Goal: Information Seeking & Learning: Learn about a topic

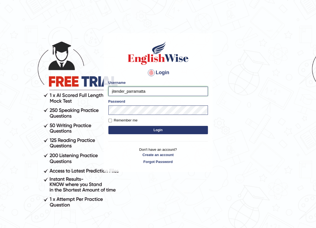
click at [125, 92] on input "jitender_parramatta" at bounding box center [158, 91] width 100 height 9
type input "manpreetk_parramatta"
click at [135, 133] on button "Login" at bounding box center [158, 130] width 100 height 8
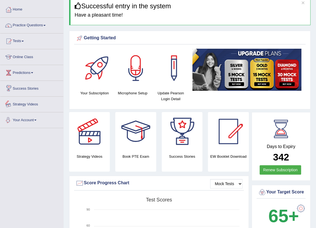
scroll to position [25, 0]
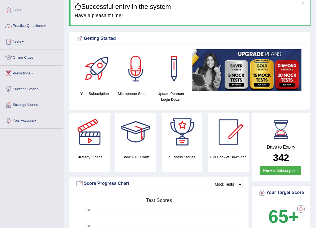
click at [45, 25] on span at bounding box center [44, 25] width 2 height 1
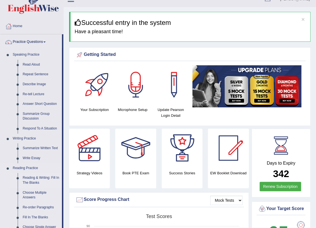
scroll to position [0, 0]
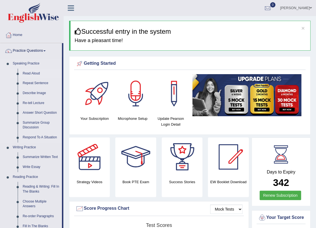
click at [31, 74] on link "Read Aloud" at bounding box center [41, 74] width 42 height 10
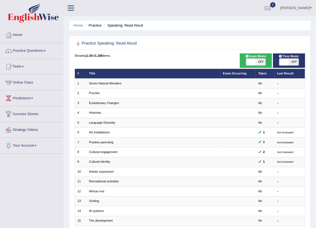
click at [38, 48] on link "Practice Questions" at bounding box center [31, 50] width 63 height 14
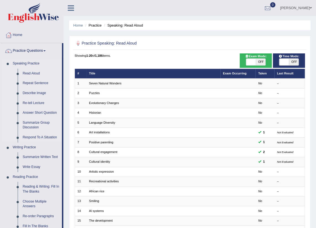
click at [32, 82] on link "Repeat Sentence" at bounding box center [41, 83] width 42 height 10
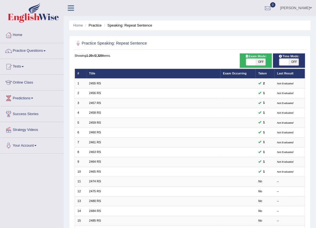
click at [94, 83] on link "2455 RS" at bounding box center [95, 83] width 12 height 3
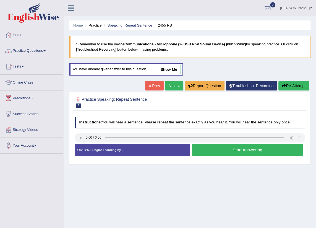
click at [35, 47] on link "Practice Questions" at bounding box center [31, 50] width 63 height 14
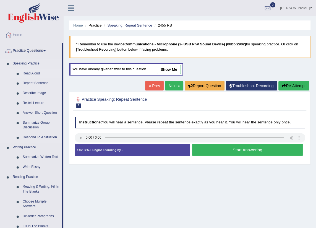
click at [29, 71] on link "Read Aloud" at bounding box center [41, 74] width 42 height 10
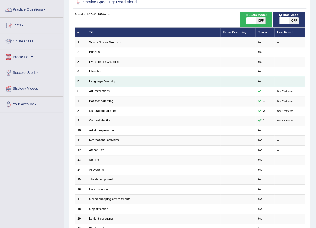
scroll to position [50, 0]
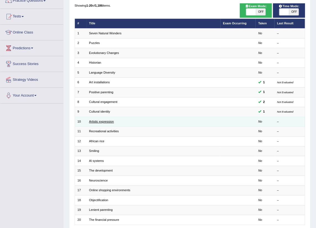
click at [98, 121] on link "Artistic expression" at bounding box center [101, 121] width 25 height 3
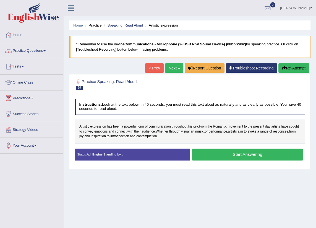
drag, startPoint x: 25, startPoint y: 53, endPoint x: 33, endPoint y: 50, distance: 7.8
click at [25, 53] on link "Practice Questions" at bounding box center [31, 50] width 63 height 14
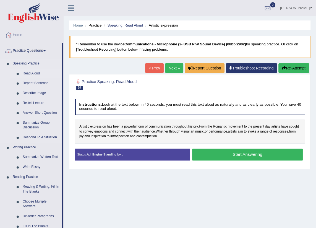
click at [22, 73] on link "Read Aloud" at bounding box center [41, 74] width 42 height 10
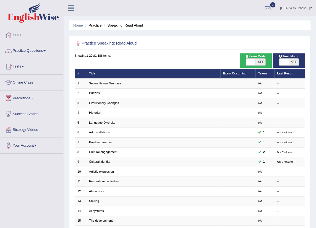
click at [287, 62] on span at bounding box center [284, 62] width 10 height 7
checkbox input "true"
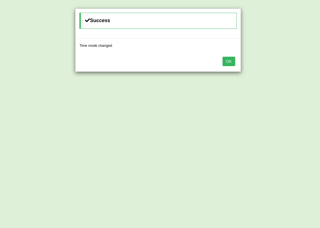
click at [222, 62] on div "OK" at bounding box center [157, 61] width 165 height 19
click at [230, 62] on button "OK" at bounding box center [228, 61] width 13 height 9
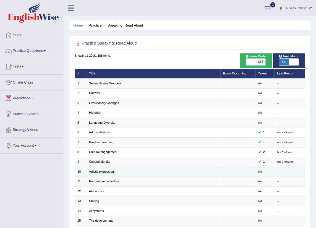
click at [98, 171] on link "Artistic expression" at bounding box center [101, 171] width 25 height 3
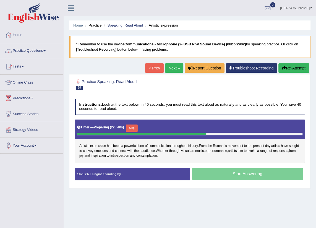
click at [129, 154] on span "introspection" at bounding box center [119, 155] width 19 height 5
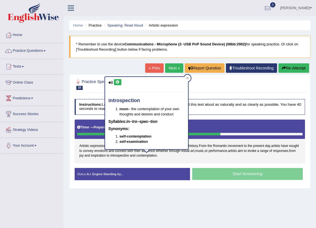
click at [143, 159] on div "Artistic expression has been a powerful form of communication throughout histor…" at bounding box center [190, 140] width 231 height 43
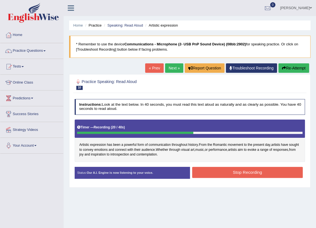
click at [207, 174] on button "Stop Recording" at bounding box center [247, 172] width 111 height 11
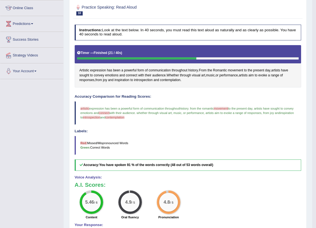
scroll to position [75, 0]
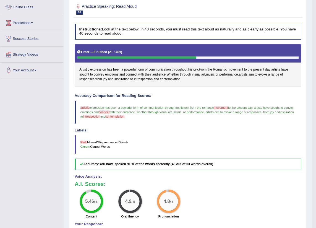
click at [85, 102] on blockquote "artistic artist expression has been a powerful form of communication throughout…" at bounding box center [188, 112] width 227 height 24
click at [85, 104] on blockquote "artistic artist expression has been a powerful form of communication throughout…" at bounding box center [188, 112] width 227 height 24
click at [84, 69] on span "Artistic" at bounding box center [84, 69] width 10 height 5
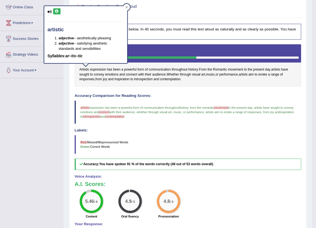
click at [56, 11] on icon at bounding box center [57, 11] width 4 height 3
click at [174, 77] on span "contemplation" at bounding box center [170, 79] width 20 height 5
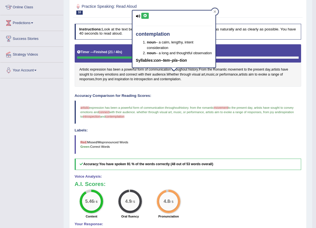
click at [144, 19] on div "contemplation noun – a calm, lengthy, intent consideration noun – a long and th…" at bounding box center [173, 39] width 83 height 57
click at [145, 17] on button at bounding box center [144, 16] width 7 height 6
click at [147, 78] on span "introspection" at bounding box center [143, 79] width 19 height 5
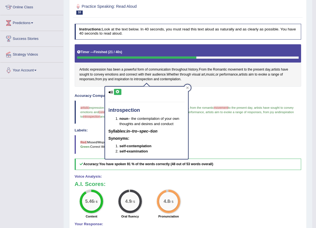
click at [116, 92] on icon at bounding box center [118, 91] width 4 height 3
click at [189, 86] on div at bounding box center [187, 87] width 7 height 7
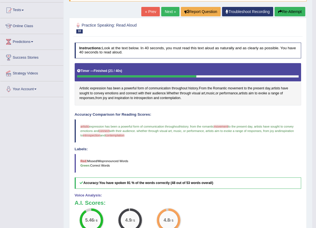
scroll to position [25, 0]
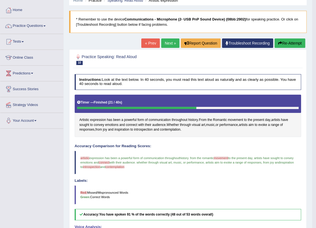
click at [164, 41] on link "Next »" at bounding box center [170, 42] width 18 height 9
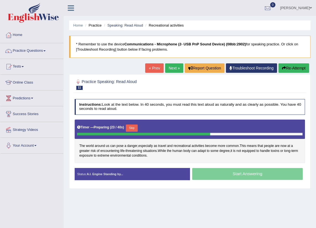
click at [213, 177] on div "Start Answering" at bounding box center [247, 174] width 115 height 13
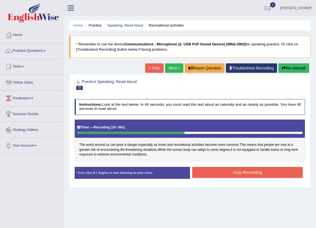
click at [199, 173] on button "Stop Recording" at bounding box center [247, 172] width 111 height 11
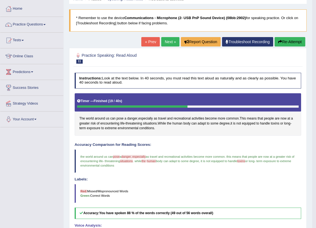
scroll to position [24, 0]
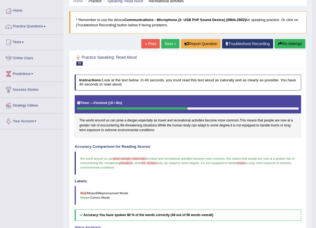
click at [170, 44] on link "Next »" at bounding box center [170, 43] width 18 height 9
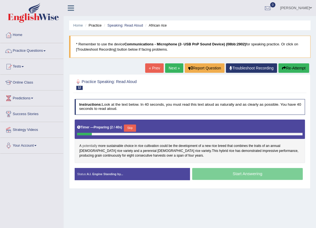
click at [91, 146] on span "potentially" at bounding box center [89, 146] width 15 height 5
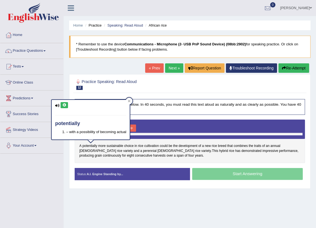
click at [64, 104] on icon at bounding box center [64, 104] width 4 height 3
click at [143, 152] on span "perennial" at bounding box center [150, 150] width 14 height 5
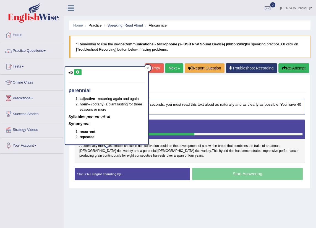
click at [78, 72] on icon at bounding box center [78, 72] width 4 height 3
click at [135, 156] on span "consecutive" at bounding box center [143, 155] width 17 height 5
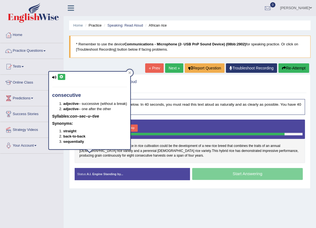
click at [71, 159] on div "Practice Speaking: Read Aloud 12 African rice Instructions: Look at the text be…" at bounding box center [189, 131] width 241 height 114
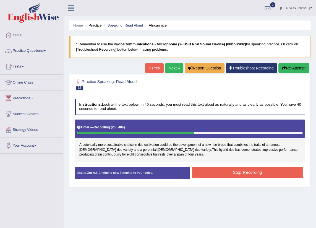
click at [205, 176] on button "Stop Recording" at bounding box center [247, 172] width 111 height 11
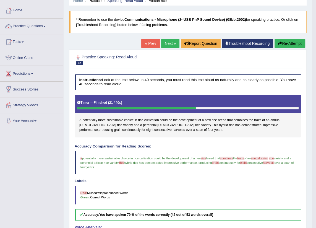
scroll to position [24, 0]
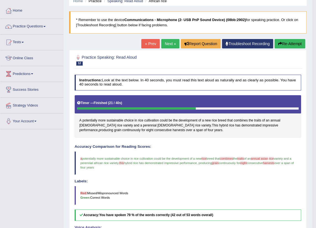
click at [166, 41] on link "Next »" at bounding box center [170, 43] width 18 height 9
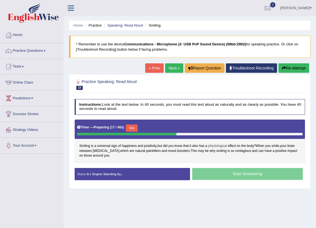
click at [215, 146] on span "physiological" at bounding box center [217, 146] width 19 height 5
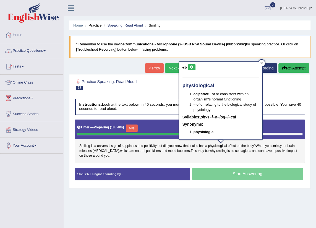
click at [191, 66] on icon at bounding box center [192, 67] width 4 height 3
click at [78, 159] on div "Smiling is a universal sign of happiness and positivity , but did you know that…" at bounding box center [190, 140] width 231 height 43
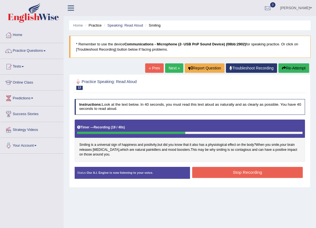
click at [202, 173] on button "Stop Recording" at bounding box center [247, 172] width 111 height 11
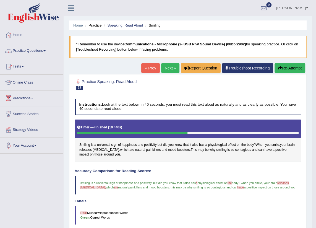
click at [169, 68] on link "Next »" at bounding box center [170, 67] width 18 height 9
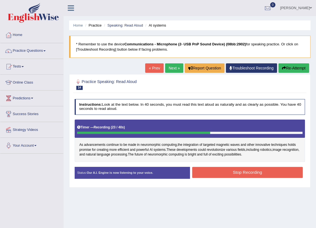
click at [228, 171] on button "Stop Recording" at bounding box center [247, 172] width 111 height 11
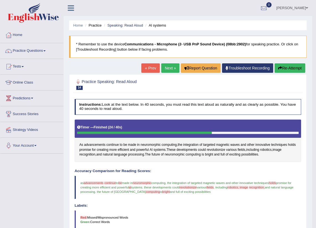
click at [168, 71] on link "Next »" at bounding box center [170, 67] width 18 height 9
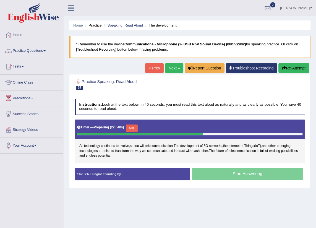
click at [240, 169] on div "Start Answering" at bounding box center [247, 174] width 115 height 13
click at [241, 174] on div "Start Answering" at bounding box center [247, 174] width 115 height 13
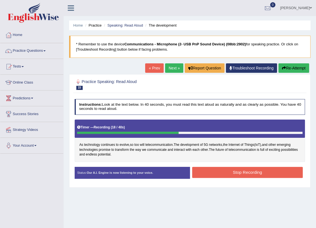
click at [208, 176] on button "Stop Recording" at bounding box center [247, 172] width 111 height 11
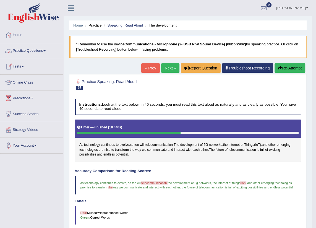
click at [48, 51] on link "Practice Questions" at bounding box center [31, 50] width 63 height 14
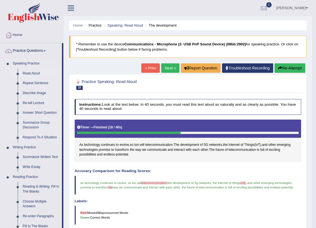
click at [32, 71] on link "Read Aloud" at bounding box center [41, 74] width 42 height 10
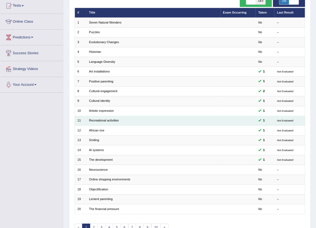
scroll to position [75, 0]
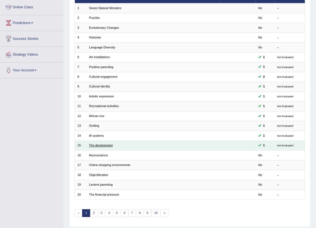
click at [94, 147] on link "The development" at bounding box center [101, 145] width 24 height 3
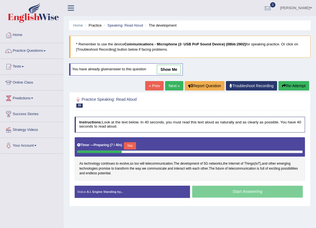
click at [39, 50] on link "Practice Questions" at bounding box center [31, 50] width 63 height 14
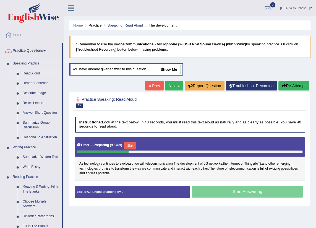
click at [35, 74] on link "Read Aloud" at bounding box center [41, 74] width 42 height 10
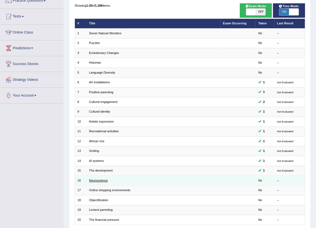
click at [94, 181] on link "Neuroscience" at bounding box center [98, 180] width 19 height 3
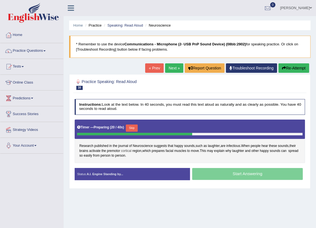
click at [126, 152] on span "cortical" at bounding box center [126, 150] width 11 height 5
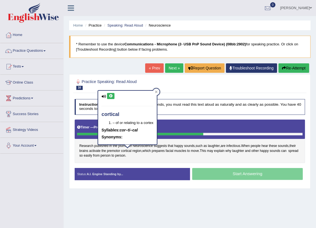
click at [113, 91] on div "cortical – of or relating to a cortex Syllables: cor–ti–cal Synonyms:" at bounding box center [127, 118] width 58 height 54
click at [111, 97] on icon at bounding box center [111, 95] width 4 height 3
click at [104, 196] on div "Home Practice Speaking: Read Aloud Neuroscience * Remember to use the device Co…" at bounding box center [190, 138] width 252 height 277
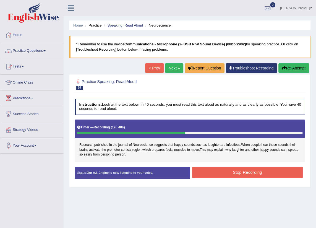
click at [217, 170] on button "Stop Recording" at bounding box center [247, 172] width 111 height 11
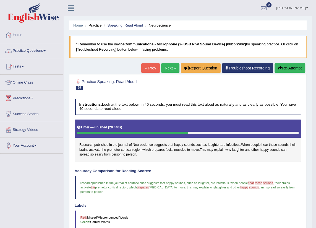
click at [171, 71] on link "Next »" at bounding box center [170, 67] width 18 height 9
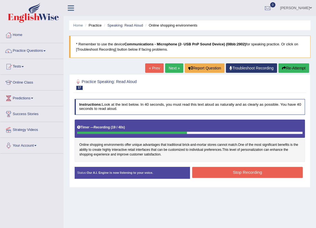
click at [208, 172] on button "Stop Recording" at bounding box center [247, 172] width 111 height 11
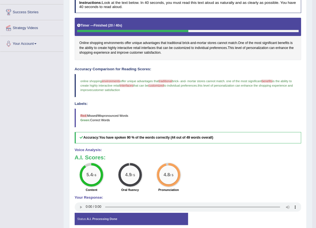
scroll to position [125, 0]
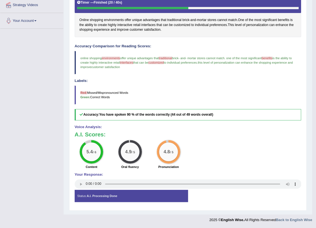
click at [125, 200] on div "Status: A.I. Processing Done" at bounding box center [131, 196] width 113 height 12
drag, startPoint x: 125, startPoint y: 200, endPoint x: 111, endPoint y: 196, distance: 13.8
click at [113, 196] on div "Status: A.I. Processing Done" at bounding box center [131, 196] width 113 height 12
click at [111, 196] on strong "A.I. Processing Done" at bounding box center [102, 195] width 31 height 3
click at [105, 196] on strong "A.I. Processing Done" at bounding box center [102, 195] width 31 height 3
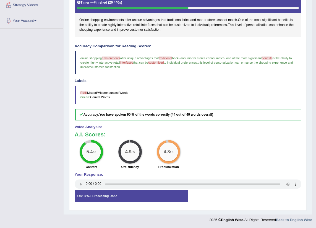
click at [75, 196] on div "Status: A.I. Processing Done" at bounding box center [131, 196] width 113 height 12
click at [76, 196] on div "Status: A.I. Processing Done" at bounding box center [131, 196] width 113 height 12
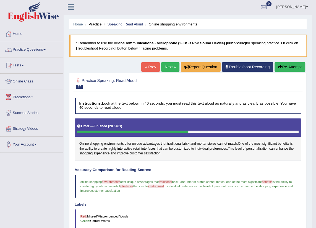
scroll to position [0, 0]
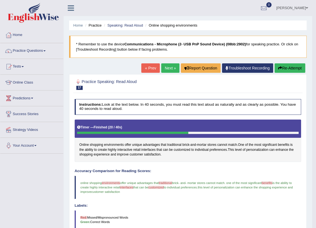
click at [168, 66] on link "Next »" at bounding box center [170, 67] width 18 height 9
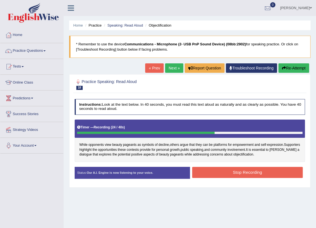
click at [215, 173] on button "Stop Recording" at bounding box center [247, 172] width 111 height 11
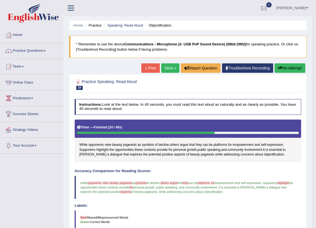
click at [162, 67] on link "Next »" at bounding box center [170, 67] width 18 height 9
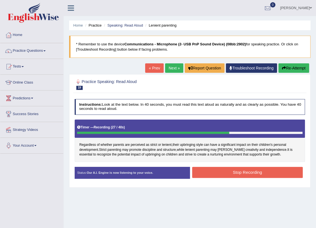
click at [228, 172] on button "Stop Recording" at bounding box center [247, 172] width 111 height 11
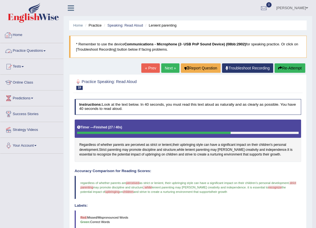
click at [25, 50] on link "Practice Questions" at bounding box center [31, 50] width 63 height 14
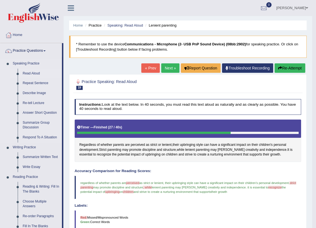
click at [25, 73] on link "Read Aloud" at bounding box center [41, 74] width 42 height 10
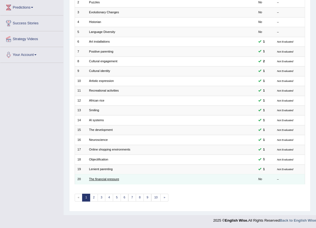
click at [103, 181] on link "The financial pressure" at bounding box center [104, 178] width 30 height 3
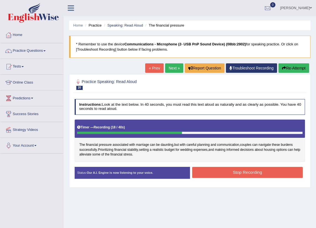
click at [214, 174] on button "Stop Recording" at bounding box center [247, 172] width 111 height 11
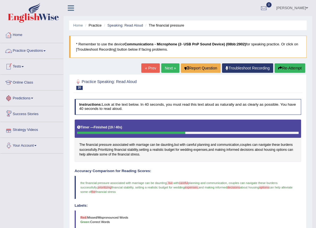
click at [39, 52] on link "Practice Questions" at bounding box center [31, 50] width 63 height 14
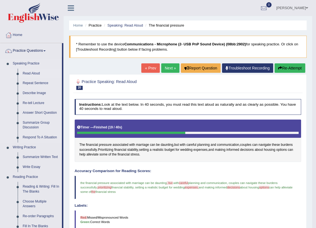
click at [33, 73] on link "Read Aloud" at bounding box center [41, 74] width 42 height 10
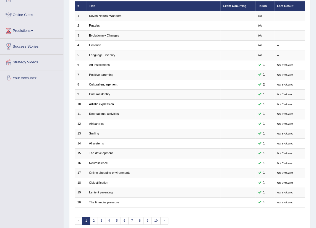
scroll to position [67, 0]
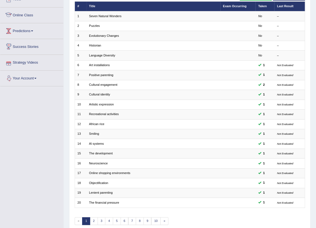
click at [22, 32] on link "Predictions" at bounding box center [31, 30] width 63 height 14
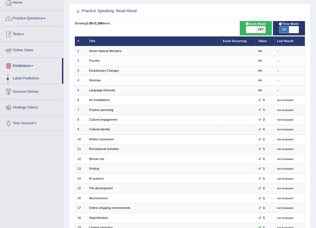
scroll to position [17, 0]
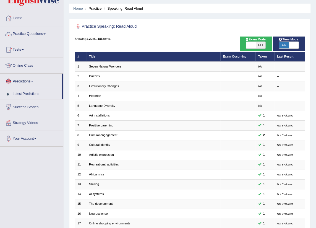
click at [39, 33] on link "Practice Questions" at bounding box center [31, 33] width 63 height 14
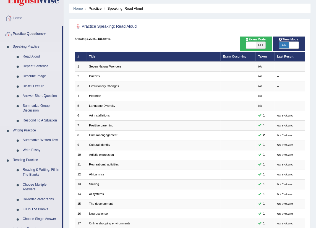
click at [33, 64] on link "Repeat Sentence" at bounding box center [41, 66] width 42 height 10
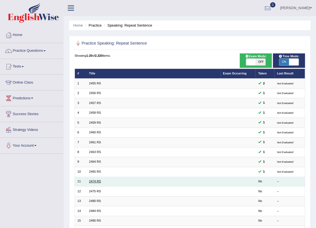
click at [94, 181] on link "2474 RS" at bounding box center [95, 180] width 12 height 3
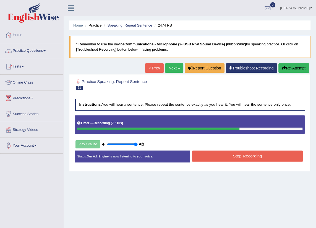
click at [217, 155] on button "Stop Recording" at bounding box center [247, 155] width 111 height 11
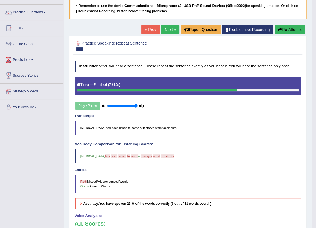
scroll to position [25, 0]
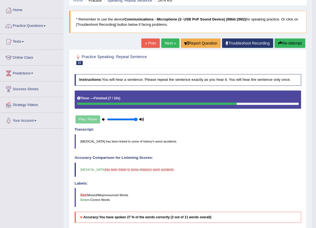
click at [165, 45] on link "Next »" at bounding box center [170, 42] width 18 height 9
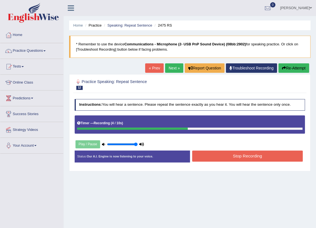
click at [217, 159] on button "Stop Recording" at bounding box center [247, 155] width 111 height 11
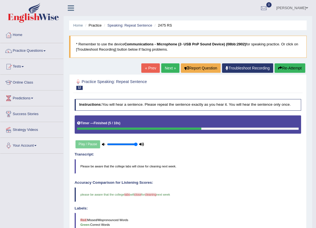
click at [166, 63] on link "Next »" at bounding box center [170, 67] width 18 height 9
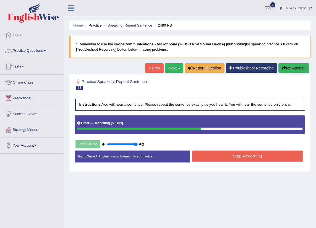
click at [203, 160] on button "Stop Recording" at bounding box center [247, 155] width 111 height 11
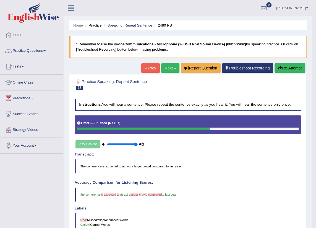
click at [164, 70] on link "Next »" at bounding box center [170, 67] width 18 height 9
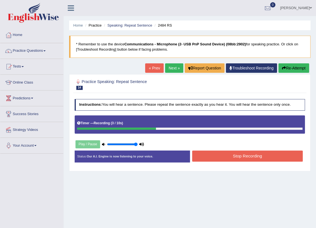
click at [204, 158] on button "Stop Recording" at bounding box center [247, 155] width 111 height 11
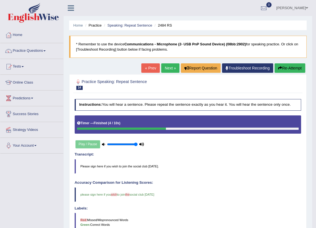
click at [161, 69] on link "Next »" at bounding box center [170, 67] width 18 height 9
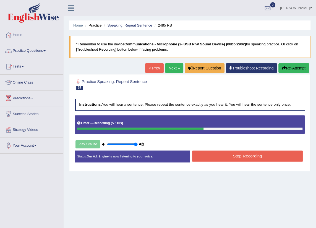
click at [215, 156] on button "Stop Recording" at bounding box center [247, 155] width 111 height 11
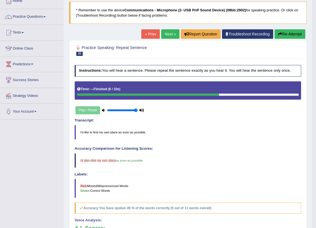
scroll to position [25, 0]
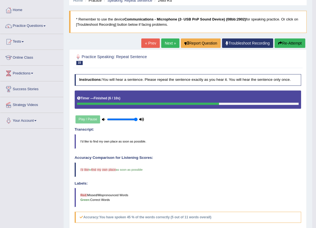
click at [162, 42] on link "Next »" at bounding box center [170, 42] width 18 height 9
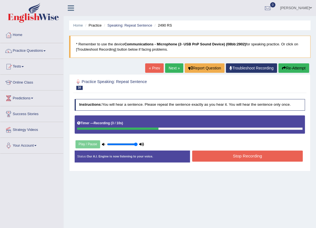
click at [210, 158] on button "Stop Recording" at bounding box center [247, 155] width 111 height 11
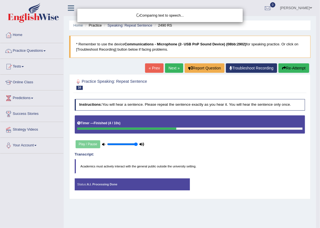
click at [284, 67] on div "Comparing text to speech..." at bounding box center [160, 114] width 320 height 228
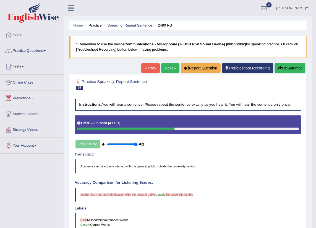
click at [288, 74] on div "Practice Speaking: Repeat Sentence 16 2490 RS Instructions: You will hear a sen…" at bounding box center [188, 206] width 238 height 264
drag, startPoint x: 288, startPoint y: 70, endPoint x: 293, endPoint y: 67, distance: 5.9
click at [288, 70] on button "Re-Attempt" at bounding box center [290, 67] width 31 height 9
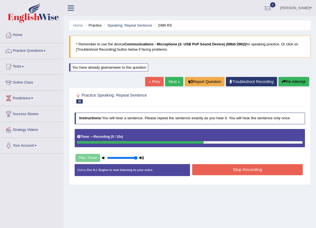
click at [199, 176] on div "Stop Recording" at bounding box center [247, 170] width 115 height 12
click at [199, 172] on button "Stop Recording" at bounding box center [247, 169] width 111 height 11
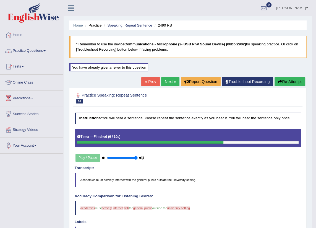
click at [165, 80] on link "Next »" at bounding box center [170, 81] width 18 height 9
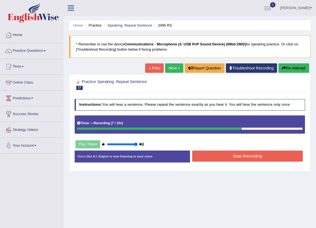
click at [230, 157] on button "Stop Recording" at bounding box center [247, 155] width 111 height 11
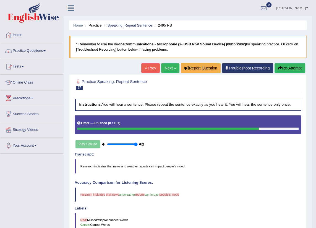
click at [170, 67] on link "Next »" at bounding box center [170, 67] width 18 height 9
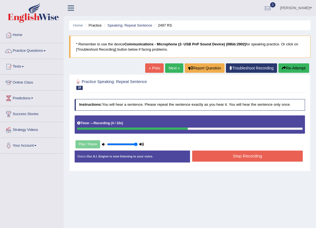
click at [230, 160] on button "Stop Recording" at bounding box center [247, 155] width 111 height 11
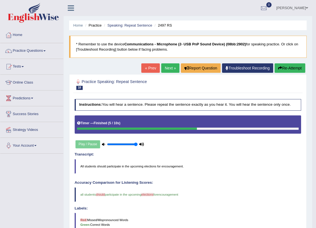
click at [164, 64] on link "Next »" at bounding box center [170, 67] width 18 height 9
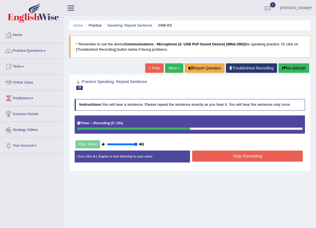
click at [235, 160] on button "Stop Recording" at bounding box center [247, 155] width 111 height 11
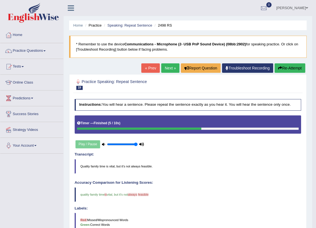
click at [170, 65] on link "Next »" at bounding box center [170, 67] width 18 height 9
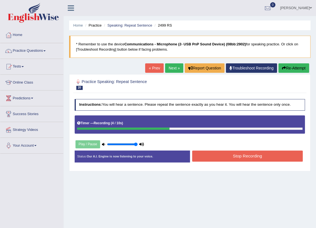
click at [211, 158] on button "Stop Recording" at bounding box center [247, 155] width 111 height 11
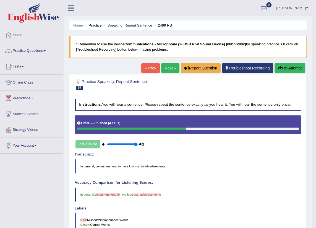
click at [170, 66] on link "Next »" at bounding box center [170, 67] width 18 height 9
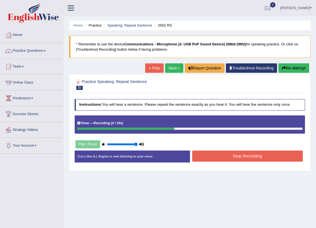
click at [222, 161] on div "Stop Recording" at bounding box center [247, 156] width 115 height 12
click at [222, 158] on button "Stop Recording" at bounding box center [247, 155] width 111 height 11
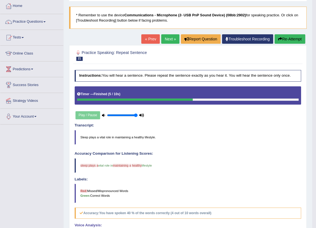
scroll to position [25, 0]
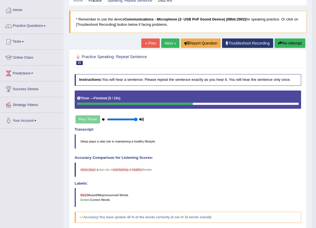
click at [170, 42] on link "Next »" at bounding box center [170, 42] width 18 height 9
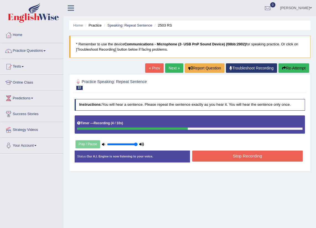
click at [207, 157] on button "Stop Recording" at bounding box center [247, 155] width 111 height 11
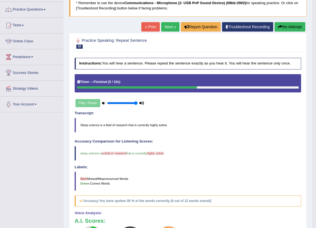
scroll to position [25, 0]
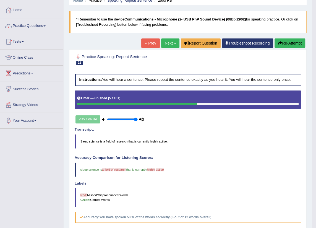
click at [162, 43] on link "Next »" at bounding box center [170, 42] width 18 height 9
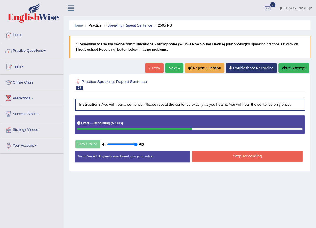
click at [218, 157] on button "Stop Recording" at bounding box center [247, 155] width 111 height 11
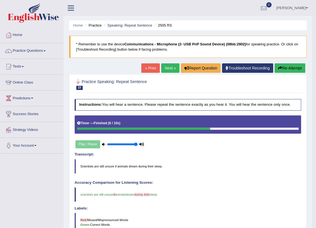
click at [164, 68] on link "Next »" at bounding box center [170, 67] width 18 height 9
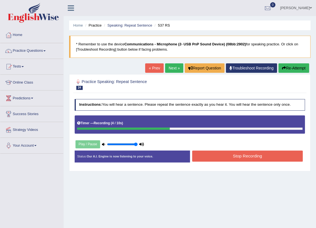
click at [229, 159] on button "Stop Recording" at bounding box center [247, 155] width 111 height 11
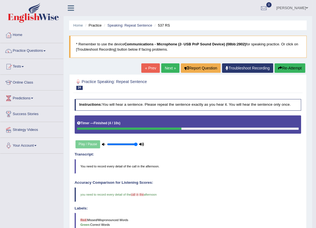
click at [166, 70] on link "Next »" at bounding box center [170, 67] width 18 height 9
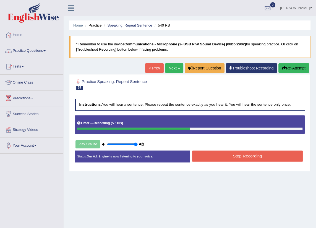
click at [224, 160] on button "Stop Recording" at bounding box center [247, 155] width 111 height 11
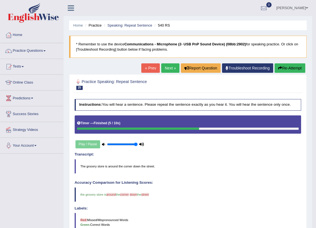
click at [171, 68] on link "Next »" at bounding box center [170, 67] width 18 height 9
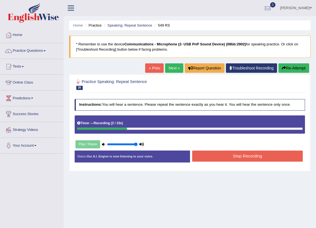
click at [215, 160] on button "Stop Recording" at bounding box center [247, 155] width 111 height 11
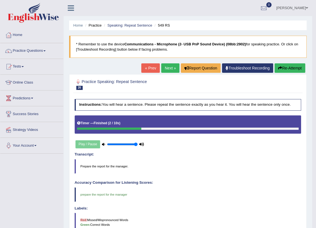
click at [166, 67] on link "Next »" at bounding box center [170, 67] width 18 height 9
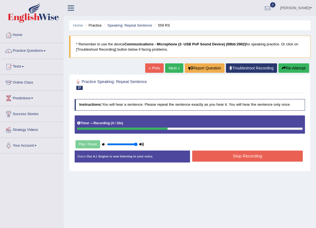
click at [199, 160] on button "Stop Recording" at bounding box center [247, 155] width 111 height 11
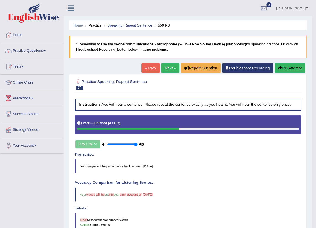
click at [164, 69] on link "Next »" at bounding box center [170, 67] width 18 height 9
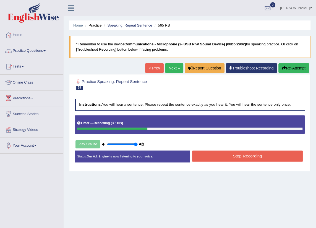
click at [209, 155] on button "Stop Recording" at bounding box center [247, 155] width 111 height 11
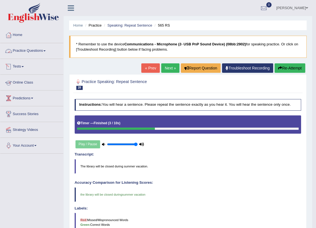
click at [169, 66] on link "Next »" at bounding box center [170, 67] width 18 height 9
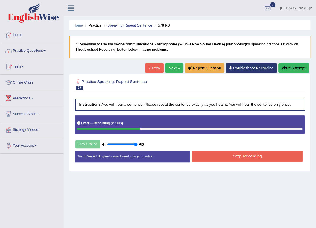
click at [216, 161] on button "Stop Recording" at bounding box center [247, 155] width 111 height 11
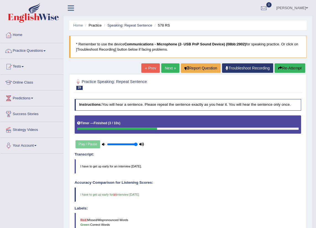
click at [167, 63] on link "Next »" at bounding box center [170, 67] width 18 height 9
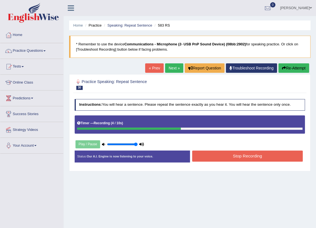
click at [213, 160] on button "Stop Recording" at bounding box center [247, 155] width 111 height 11
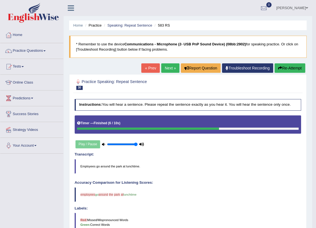
click at [171, 68] on link "Next »" at bounding box center [170, 67] width 18 height 9
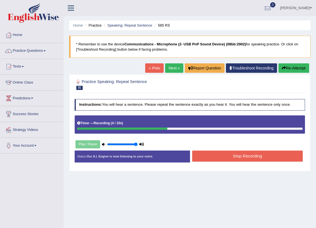
click at [219, 156] on button "Stop Recording" at bounding box center [247, 155] width 111 height 11
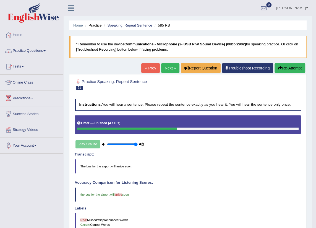
click at [167, 69] on link "Next »" at bounding box center [170, 67] width 18 height 9
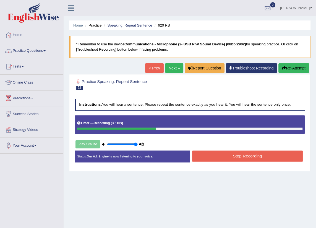
click at [229, 154] on button "Stop Recording" at bounding box center [247, 155] width 111 height 11
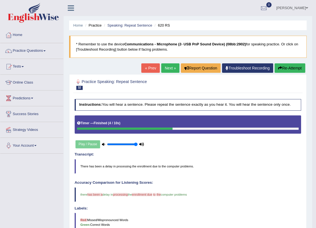
click at [168, 69] on link "Next »" at bounding box center [170, 67] width 18 height 9
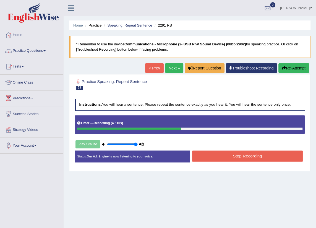
click at [224, 162] on div "Stop Recording" at bounding box center [247, 156] width 115 height 12
click at [224, 158] on button "Stop Recording" at bounding box center [247, 155] width 111 height 11
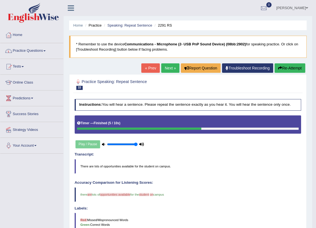
click at [36, 48] on link "Practice Questions" at bounding box center [31, 50] width 63 height 14
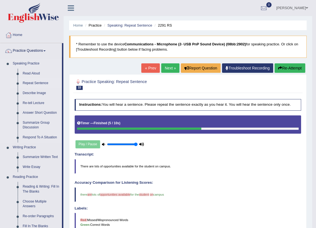
click at [37, 80] on link "Repeat Sentence" at bounding box center [41, 83] width 42 height 10
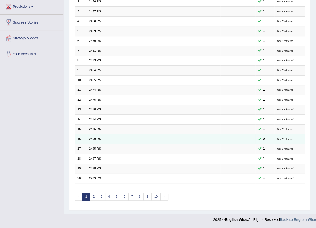
scroll to position [93, 0]
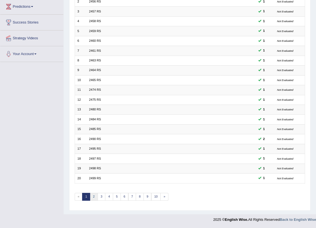
click at [94, 194] on link "2" at bounding box center [94, 197] width 8 height 8
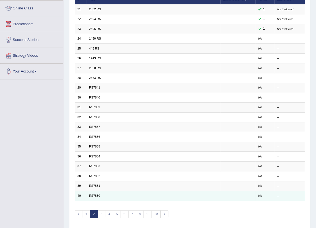
scroll to position [75, 0]
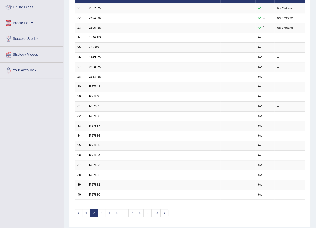
click at [90, 212] on link "2" at bounding box center [94, 213] width 8 height 8
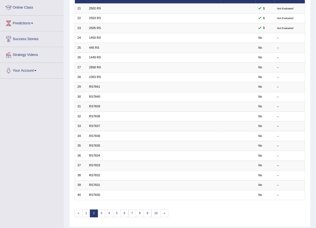
scroll to position [75, 0]
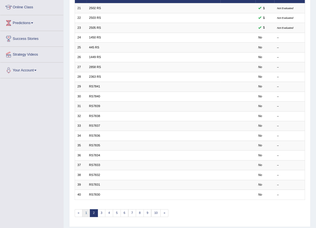
click at [87, 215] on link "1" at bounding box center [86, 213] width 8 height 8
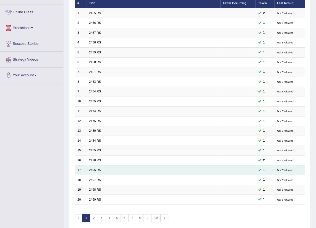
scroll to position [93, 0]
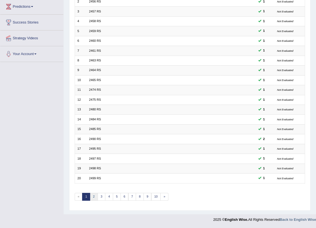
click at [93, 196] on link "2" at bounding box center [94, 197] width 8 height 8
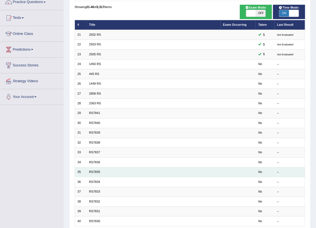
scroll to position [91, 0]
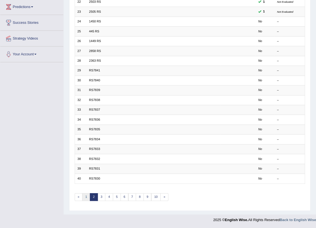
click at [85, 199] on link "1" at bounding box center [86, 197] width 8 height 8
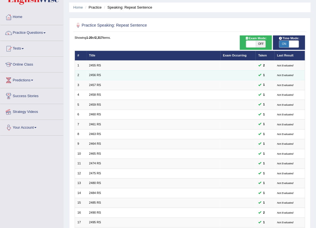
scroll to position [17, 0]
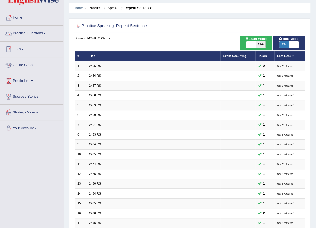
click at [45, 30] on link "Practice Questions" at bounding box center [31, 33] width 63 height 14
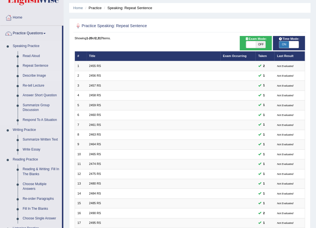
click at [32, 76] on link "Describe Image" at bounding box center [41, 76] width 42 height 10
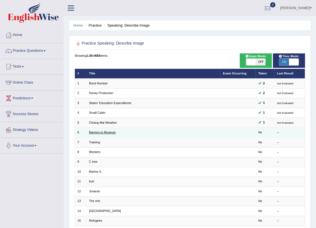
click at [108, 133] on link "Barriers to Museum" at bounding box center [102, 132] width 27 height 3
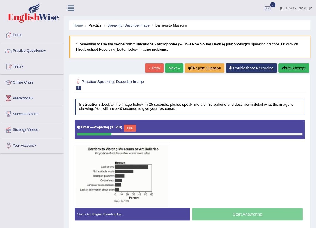
click at [168, 67] on link "Next »" at bounding box center [174, 67] width 18 height 9
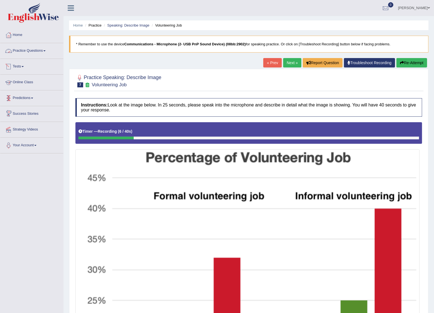
click at [37, 51] on link "Practice Questions" at bounding box center [31, 50] width 63 height 14
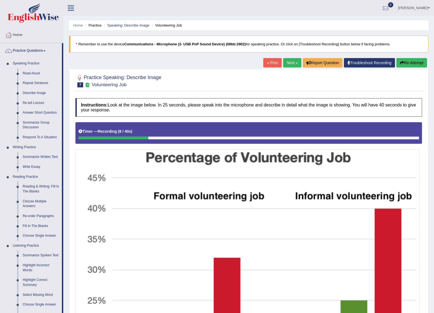
click at [33, 90] on link "Describe Image" at bounding box center [41, 93] width 42 height 10
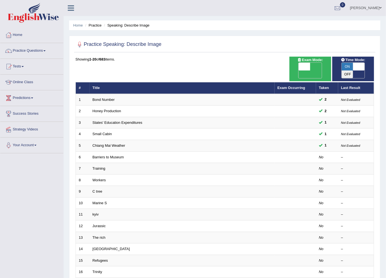
drag, startPoint x: 418, startPoint y: 0, endPoint x: 27, endPoint y: 185, distance: 432.2
click at [20, 185] on div "Toggle navigation Home Practice Questions Speaking Practice Read Aloud Repeat S…" at bounding box center [193, 185] width 386 height 371
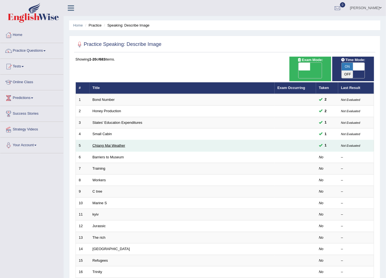
click at [111, 145] on link "Chiang Mai Weather" at bounding box center [109, 146] width 33 height 4
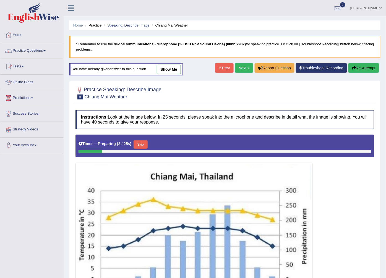
click at [239, 67] on link "Next »" at bounding box center [244, 67] width 18 height 9
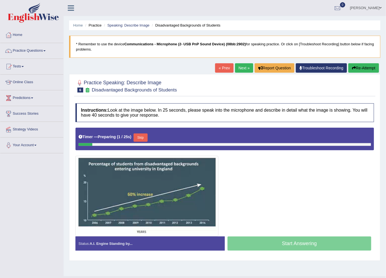
click at [240, 68] on link "Next »" at bounding box center [244, 67] width 18 height 9
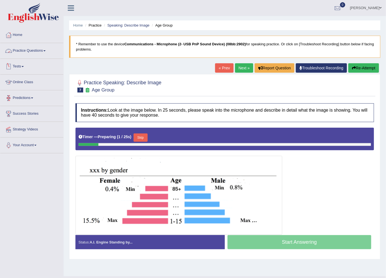
click at [40, 47] on link "Practice Questions" at bounding box center [31, 50] width 63 height 14
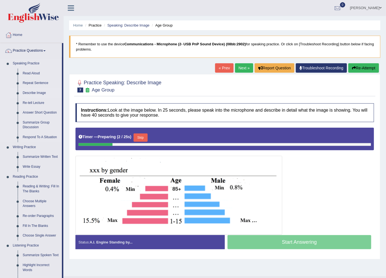
click at [37, 90] on link "Describe Image" at bounding box center [41, 93] width 42 height 10
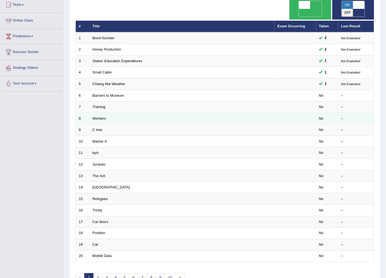
scroll to position [27, 0]
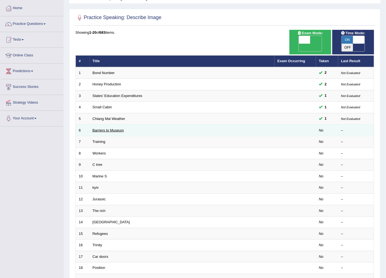
click at [112, 128] on link "Barriers to Museum" at bounding box center [108, 130] width 31 height 4
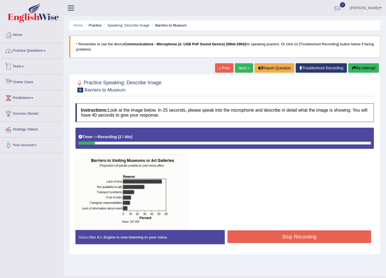
click at [41, 46] on link "Practice Questions" at bounding box center [31, 50] width 63 height 14
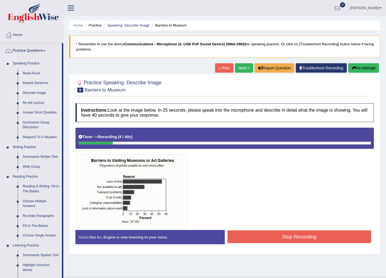
click at [37, 92] on link "Describe Image" at bounding box center [41, 93] width 42 height 10
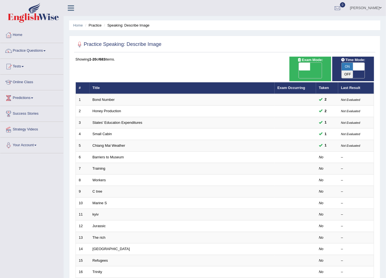
click at [350, 64] on span "ON" at bounding box center [348, 67] width 12 height 8
checkbox input "false"
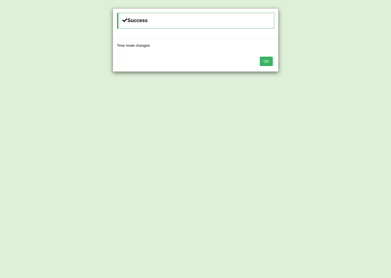
click at [267, 64] on button "OK" at bounding box center [266, 61] width 13 height 9
